Goal: Information Seeking & Learning: Learn about a topic

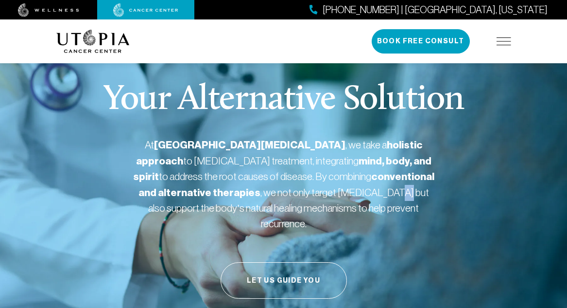
drag, startPoint x: 264, startPoint y: 185, endPoint x: 281, endPoint y: 205, distance: 26.2
click at [281, 205] on p "At [GEOGRAPHIC_DATA][MEDICAL_DATA] , we take a holistic approach to [MEDICAL_DA…" at bounding box center [283, 184] width 301 height 94
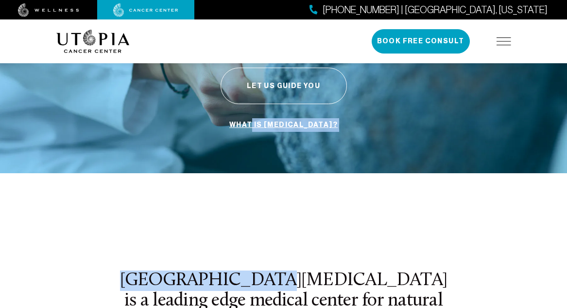
drag, startPoint x: 272, startPoint y: 154, endPoint x: 289, endPoint y: 171, distance: 24.1
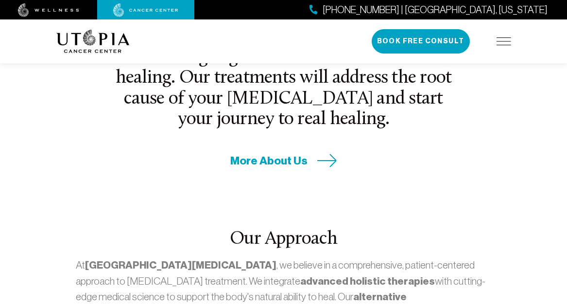
drag, startPoint x: 287, startPoint y: 161, endPoint x: 307, endPoint y: 179, distance: 26.5
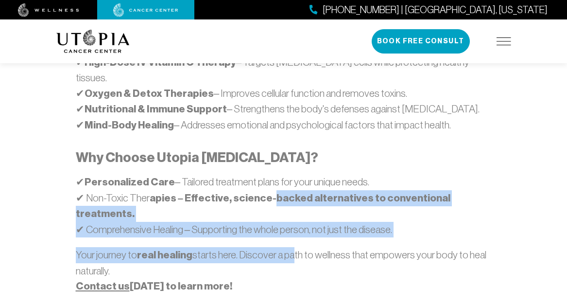
drag, startPoint x: 275, startPoint y: 163, endPoint x: 304, endPoint y: 192, distance: 40.2
click at [298, 186] on div "At [GEOGRAPHIC_DATA][MEDICAL_DATA] , we believe in a comprehensive, patient-cen…" at bounding box center [284, 129] width 416 height 328
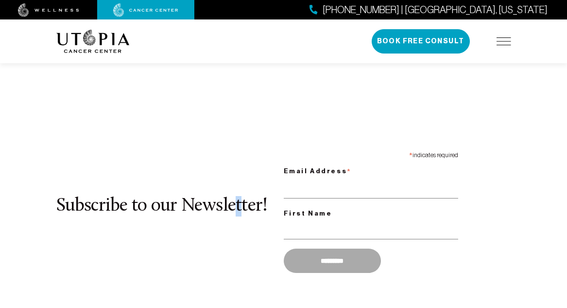
drag, startPoint x: 233, startPoint y: 155, endPoint x: 278, endPoint y: 200, distance: 63.3
click at [278, 200] on div "Subscribe to our Newsletter! * indicates required Email Address * First Name **…" at bounding box center [283, 212] width 455 height 131
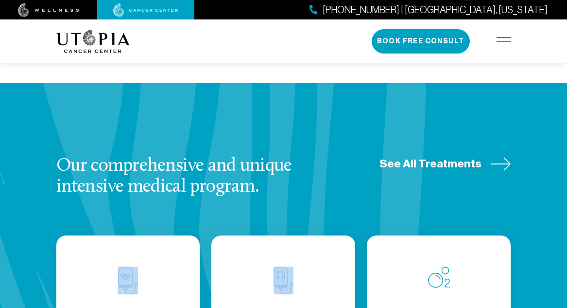
drag, startPoint x: 213, startPoint y: 173, endPoint x: 298, endPoint y: 218, distance: 96.6
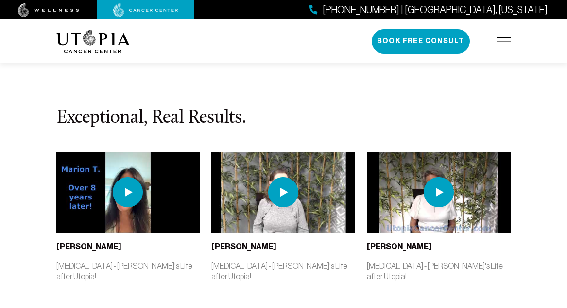
click at [328, 232] on section "Exceptional, Real Results. [PERSON_NAME] [MEDICAL_DATA] - [PERSON_NAME]'s Life …" at bounding box center [283, 218] width 567 height 366
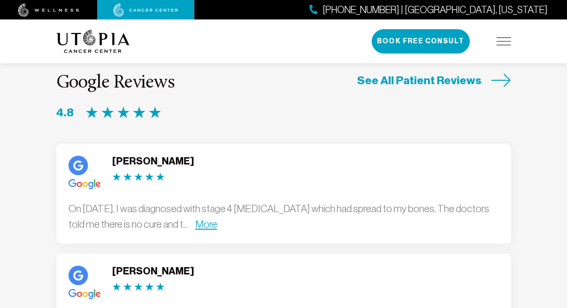
drag, startPoint x: 275, startPoint y: 136, endPoint x: 292, endPoint y: 142, distance: 18.8
click at [293, 253] on div "[PERSON_NAME] I just finished my 6 Week Treatment for [MEDICAL_DATA] at [GEOGRA…" at bounding box center [283, 303] width 455 height 100
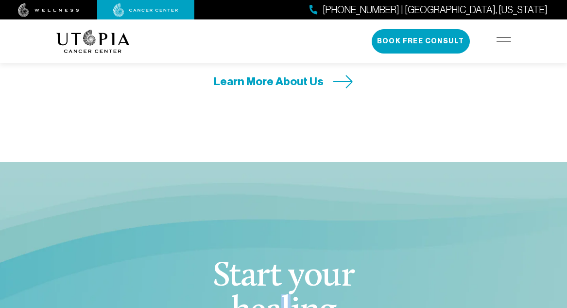
drag, startPoint x: 281, startPoint y: 200, endPoint x: 308, endPoint y: 222, distance: 34.9
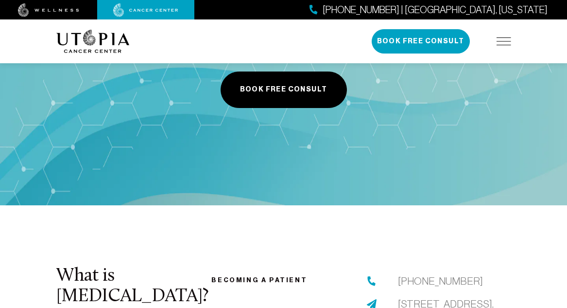
drag, startPoint x: 247, startPoint y: 192, endPoint x: 272, endPoint y: 211, distance: 31.9
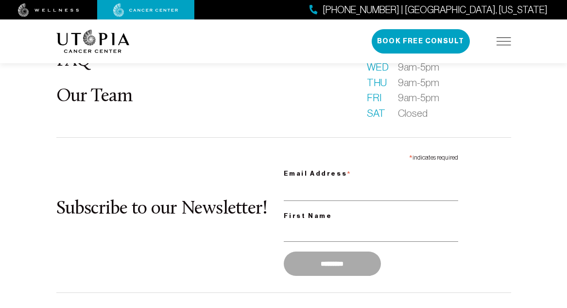
drag, startPoint x: 260, startPoint y: 185, endPoint x: 288, endPoint y: 205, distance: 34.3
click at [293, 207] on div "What is [MEDICAL_DATA]? About Us Patient Stories FAQ Our Team Becoming a patien…" at bounding box center [284, 164] width 467 height 477
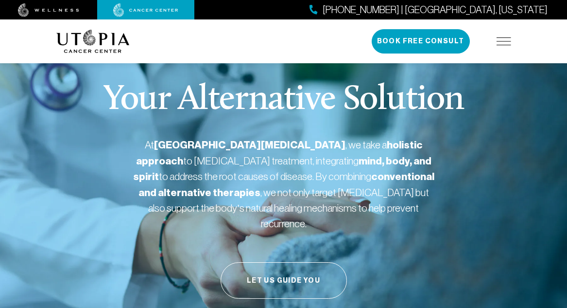
drag, startPoint x: 356, startPoint y: 202, endPoint x: 355, endPoint y: 71, distance: 130.8
click at [502, 41] on img at bounding box center [504, 41] width 15 height 8
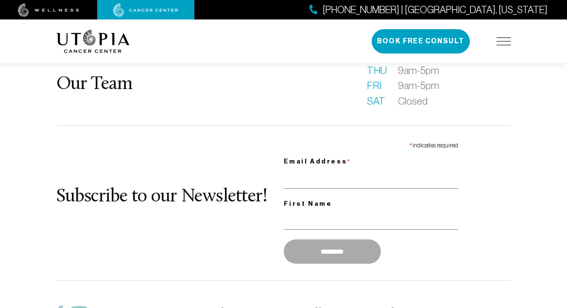
scroll to position [4358, 0]
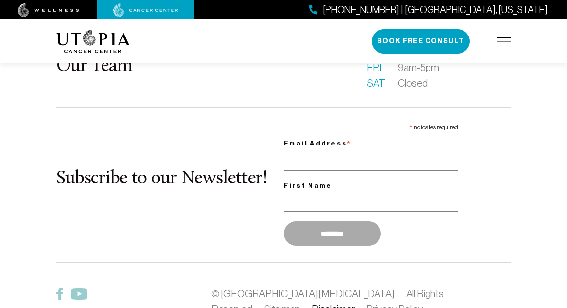
click at [312, 303] on link "Disclaimer" at bounding box center [333, 308] width 43 height 11
